Goal: Task Accomplishment & Management: Complete application form

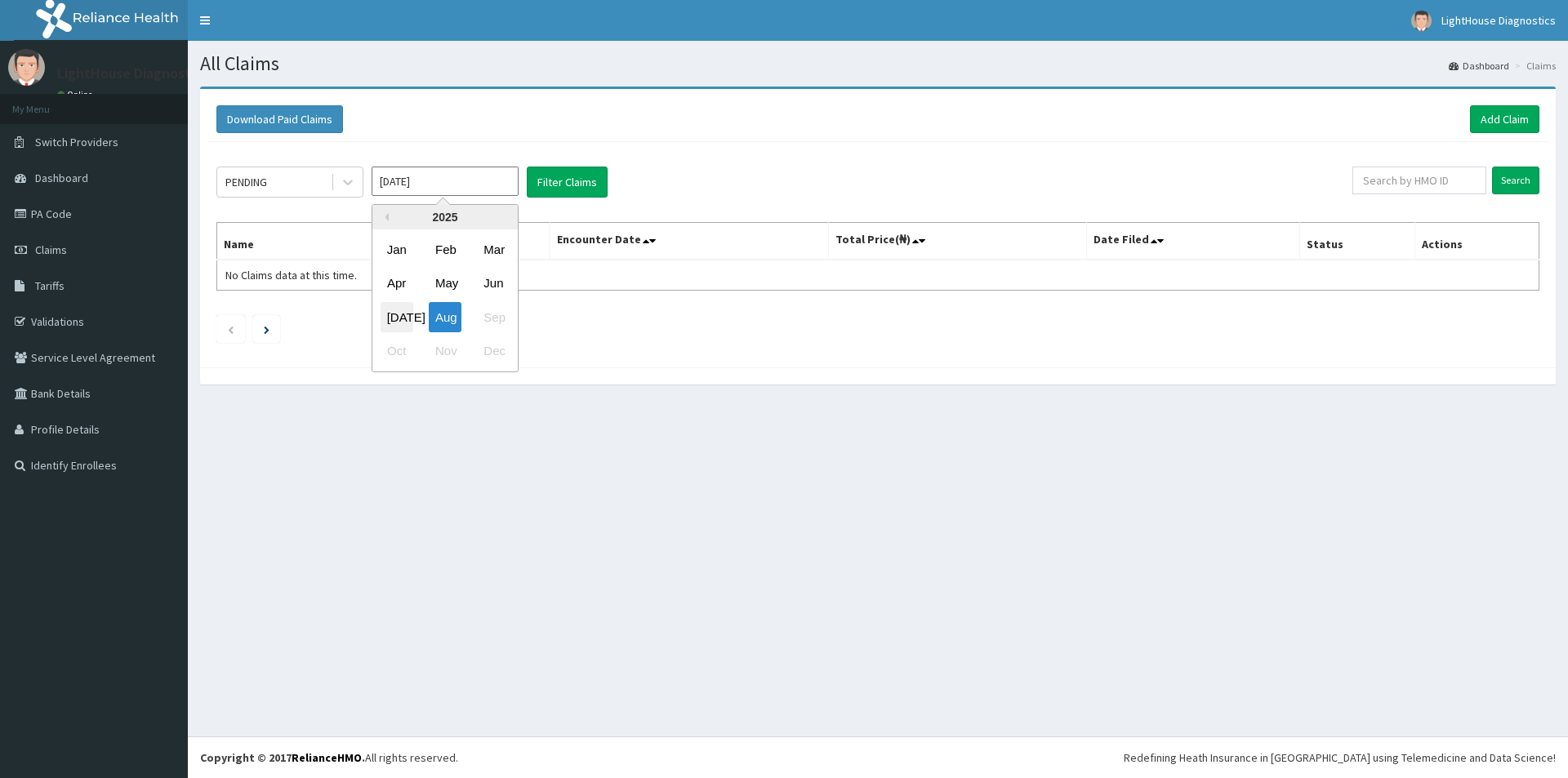
click at [397, 325] on div "Jul" at bounding box center [397, 317] width 33 height 30
type input "Jul 2025"
click at [299, 183] on div "PENDING" at bounding box center [274, 182] width 114 height 26
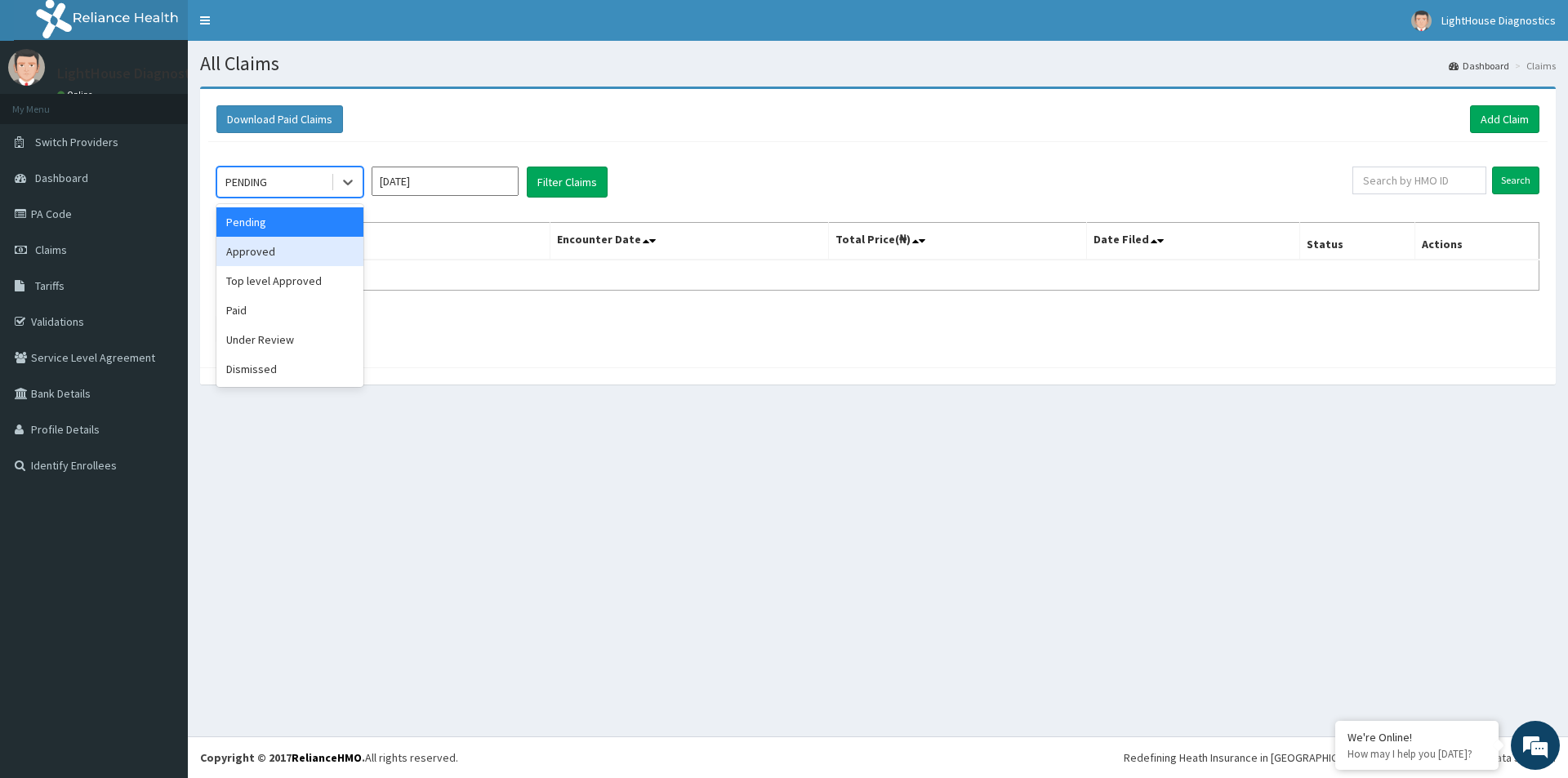
click at [278, 249] on div "Approved" at bounding box center [290, 251] width 147 height 29
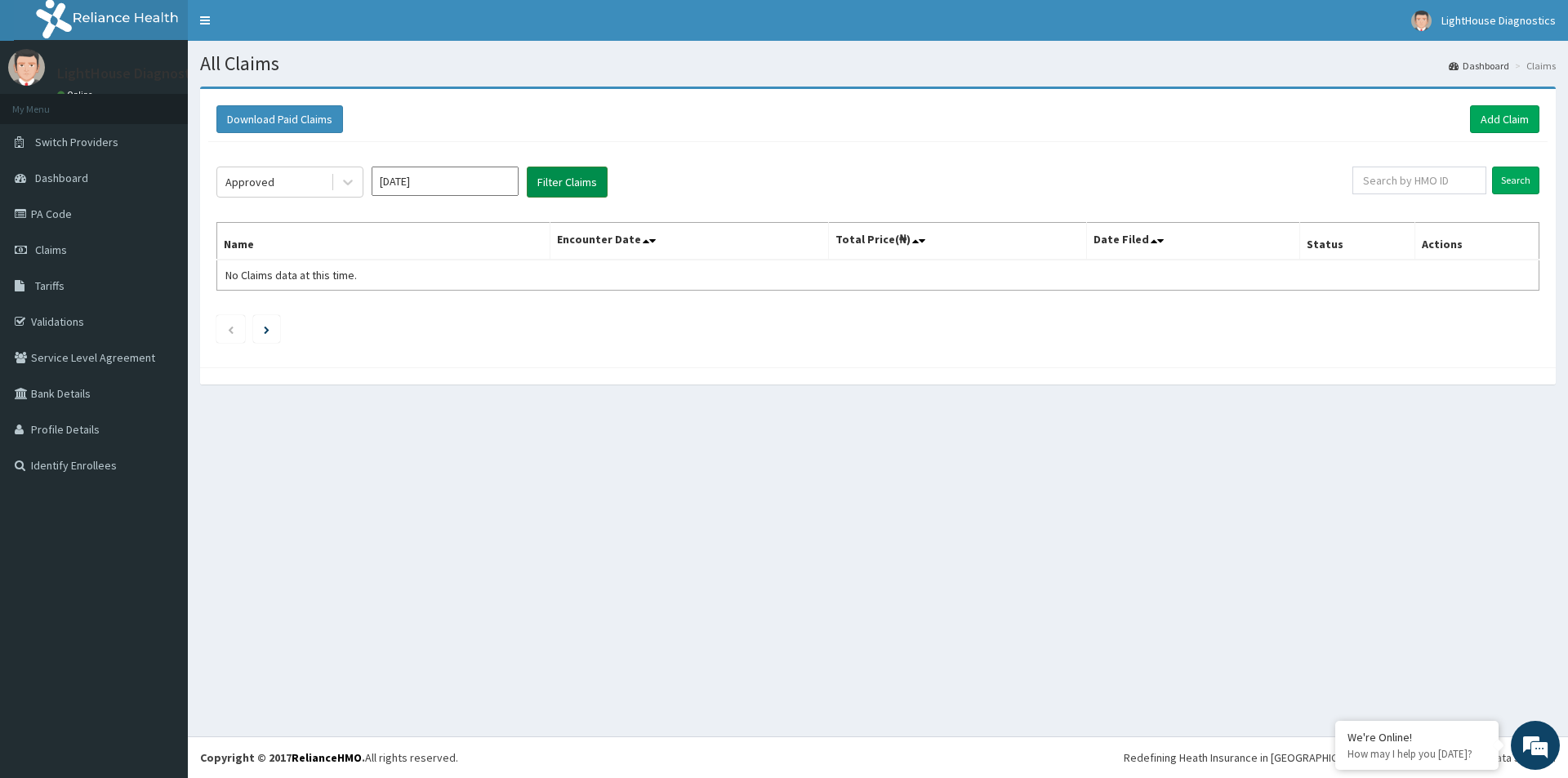
click at [558, 191] on button "Filter Claims" at bounding box center [567, 183] width 81 height 31
click at [252, 190] on div "Approved" at bounding box center [250, 183] width 49 height 17
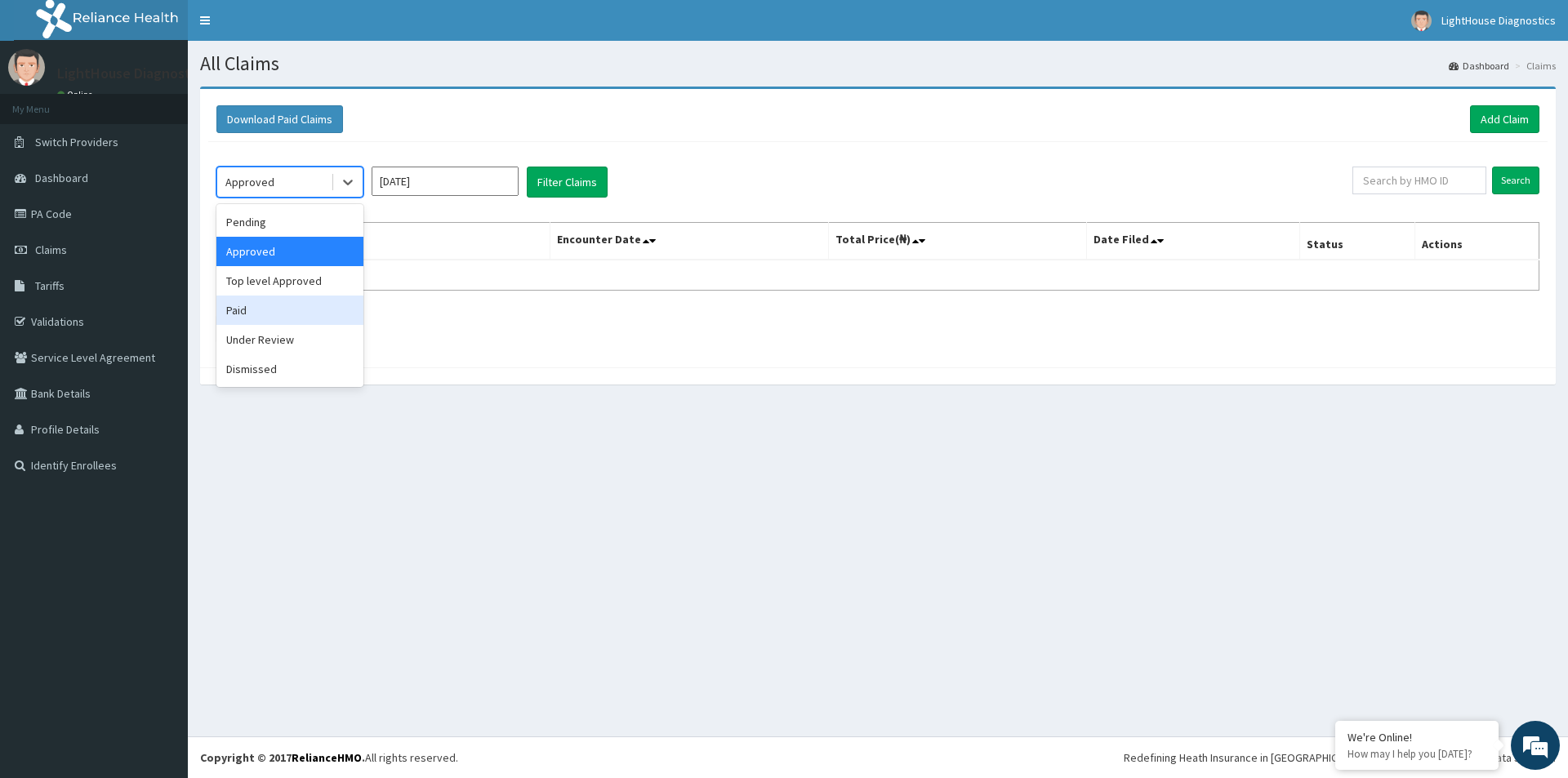
click at [281, 322] on div "Paid" at bounding box center [290, 310] width 147 height 29
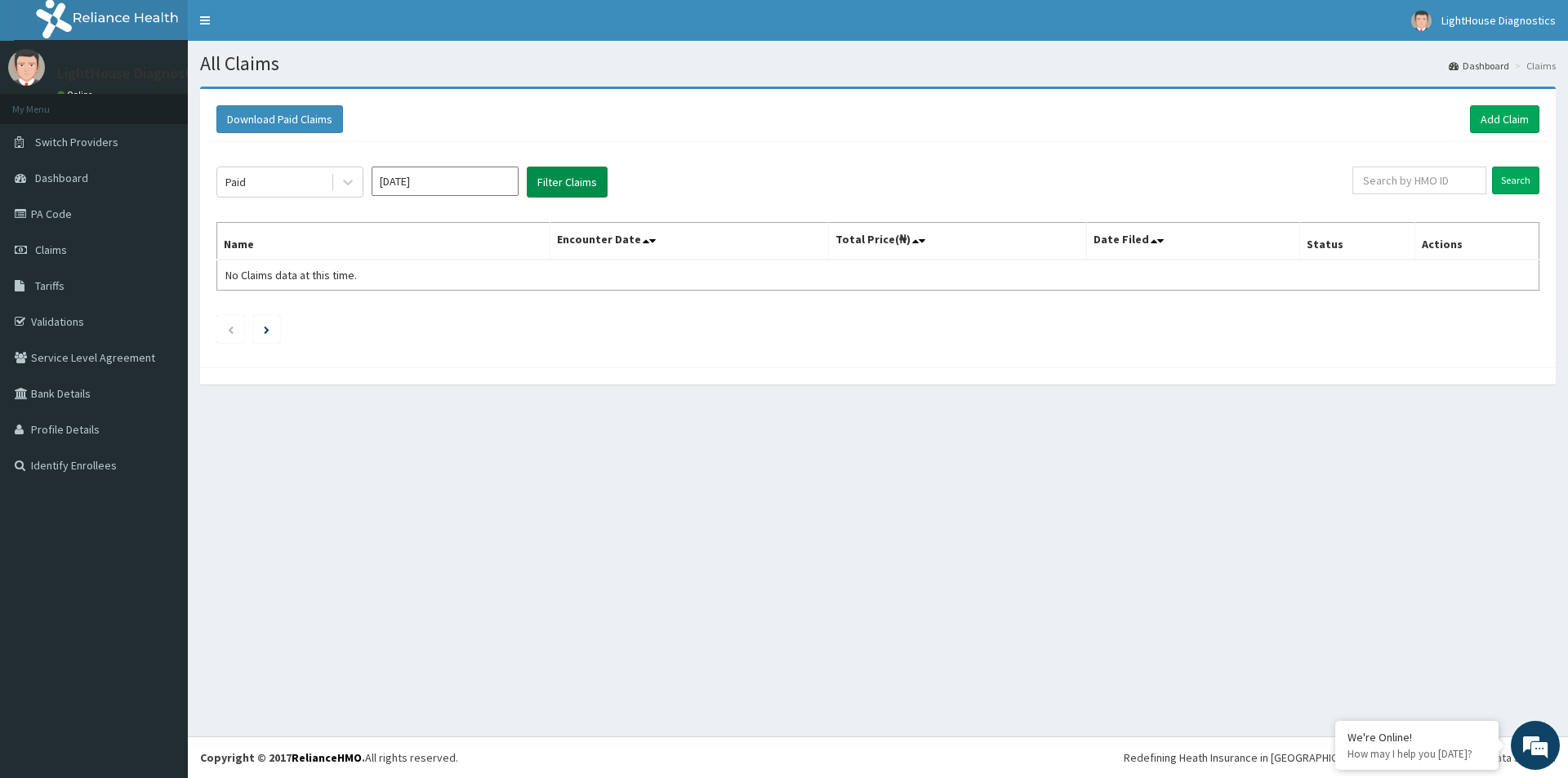
click at [553, 182] on button "Filter Claims" at bounding box center [567, 183] width 81 height 31
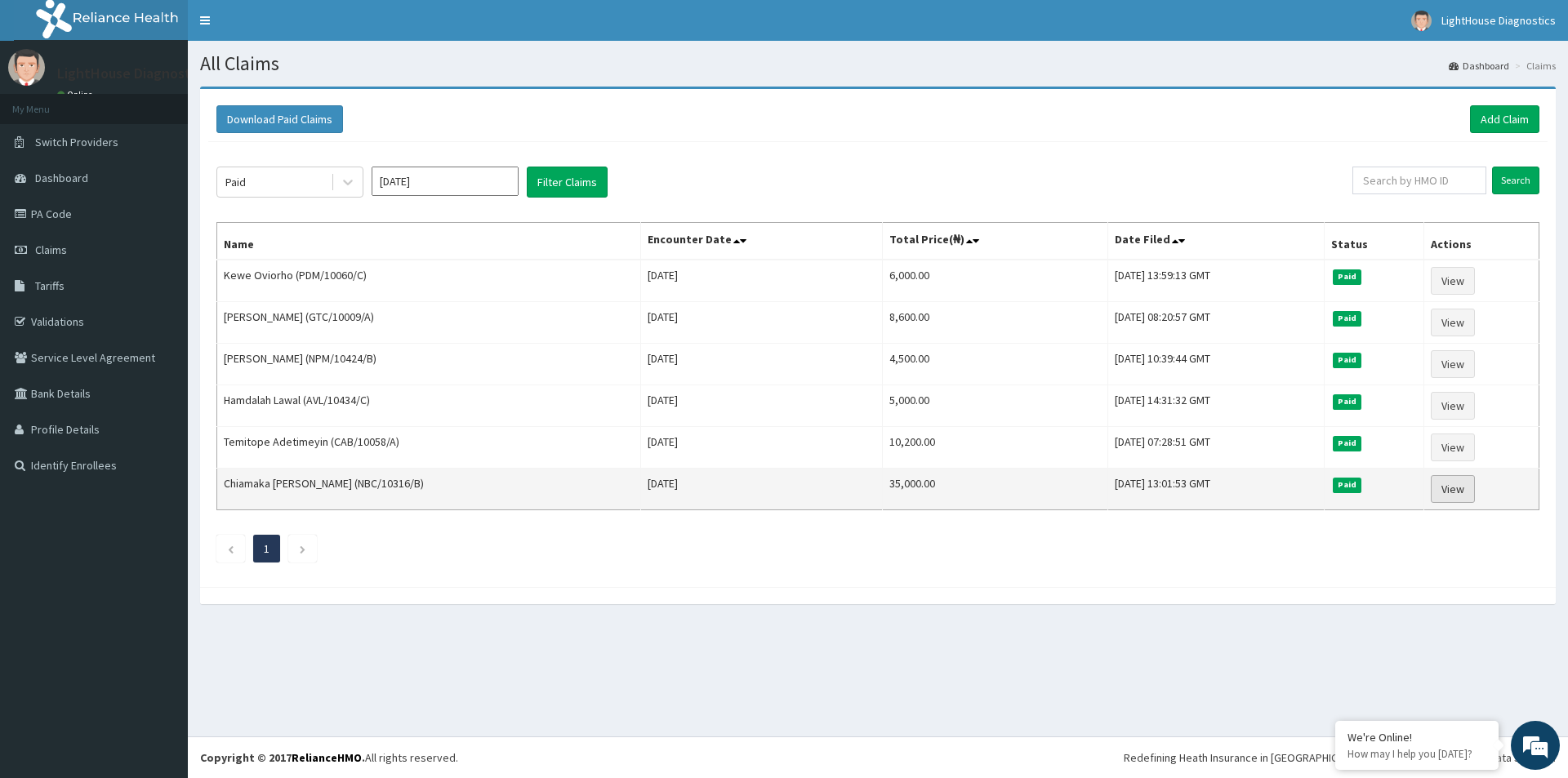
click at [1457, 491] on link "View" at bounding box center [1452, 489] width 44 height 28
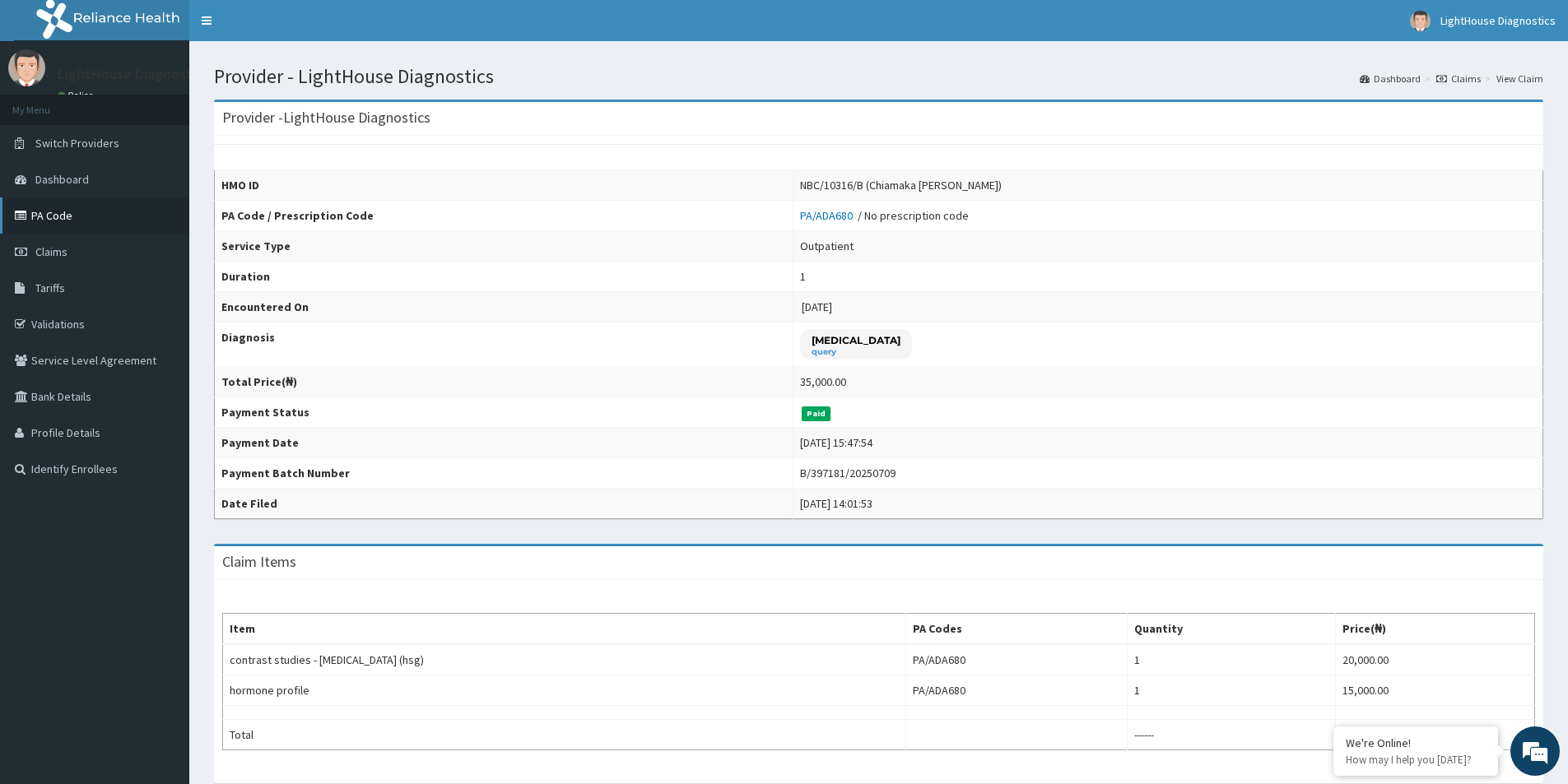
click at [67, 214] on link "PA Code" at bounding box center [94, 215] width 190 height 36
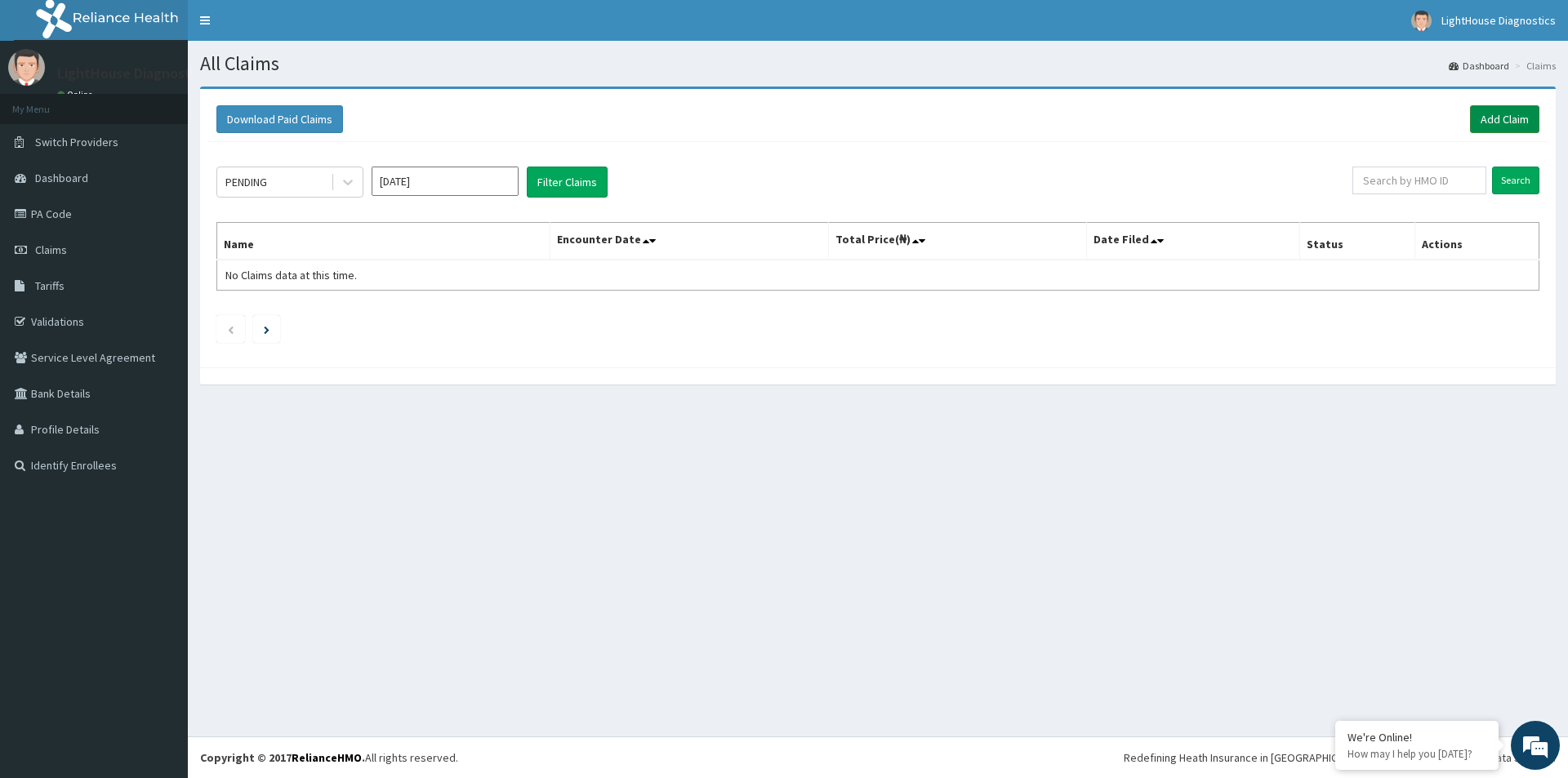
click at [1488, 118] on link "Add Claim" at bounding box center [1505, 119] width 70 height 28
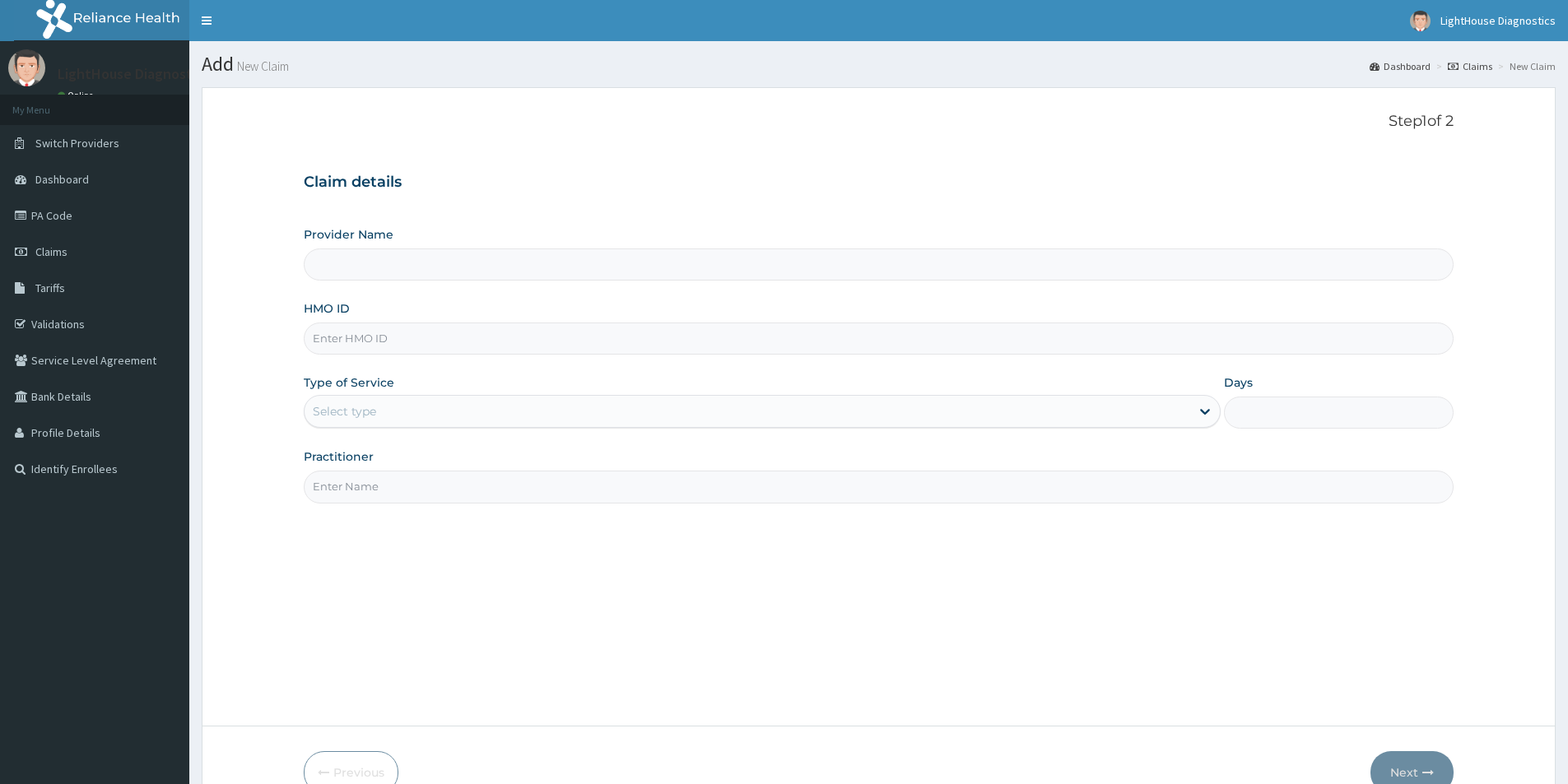
type input "LightHouse Diagnostics"
click at [399, 349] on input "HMO ID" at bounding box center [878, 338] width 1150 height 32
click at [357, 342] on input "OLA/1039/A" at bounding box center [878, 338] width 1150 height 32
click at [350, 343] on input "OLA/1039/A" at bounding box center [878, 338] width 1150 height 32
type input "OLA/10039/A"
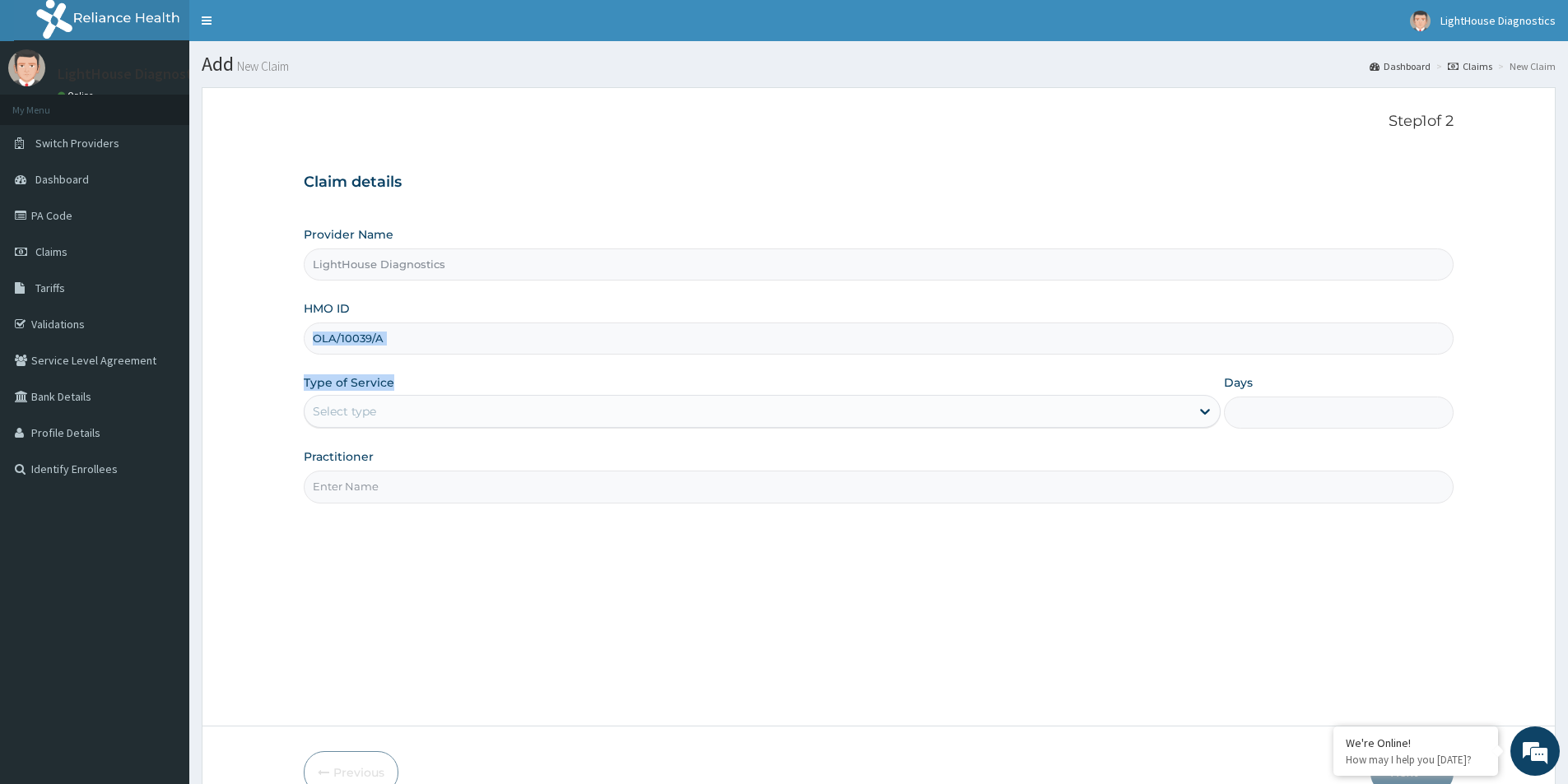
click at [401, 365] on div "Provider Name LightHouse Diagnostics HMO ID OLA/10039/A Type of Service Select …" at bounding box center [878, 364] width 1150 height 276
click at [410, 368] on div "Provider Name LightHouse Diagnostics HMO ID OLA/10039/A Type of Service Select …" at bounding box center [878, 364] width 1150 height 276
click at [415, 405] on div "Select type" at bounding box center [747, 411] width 886 height 26
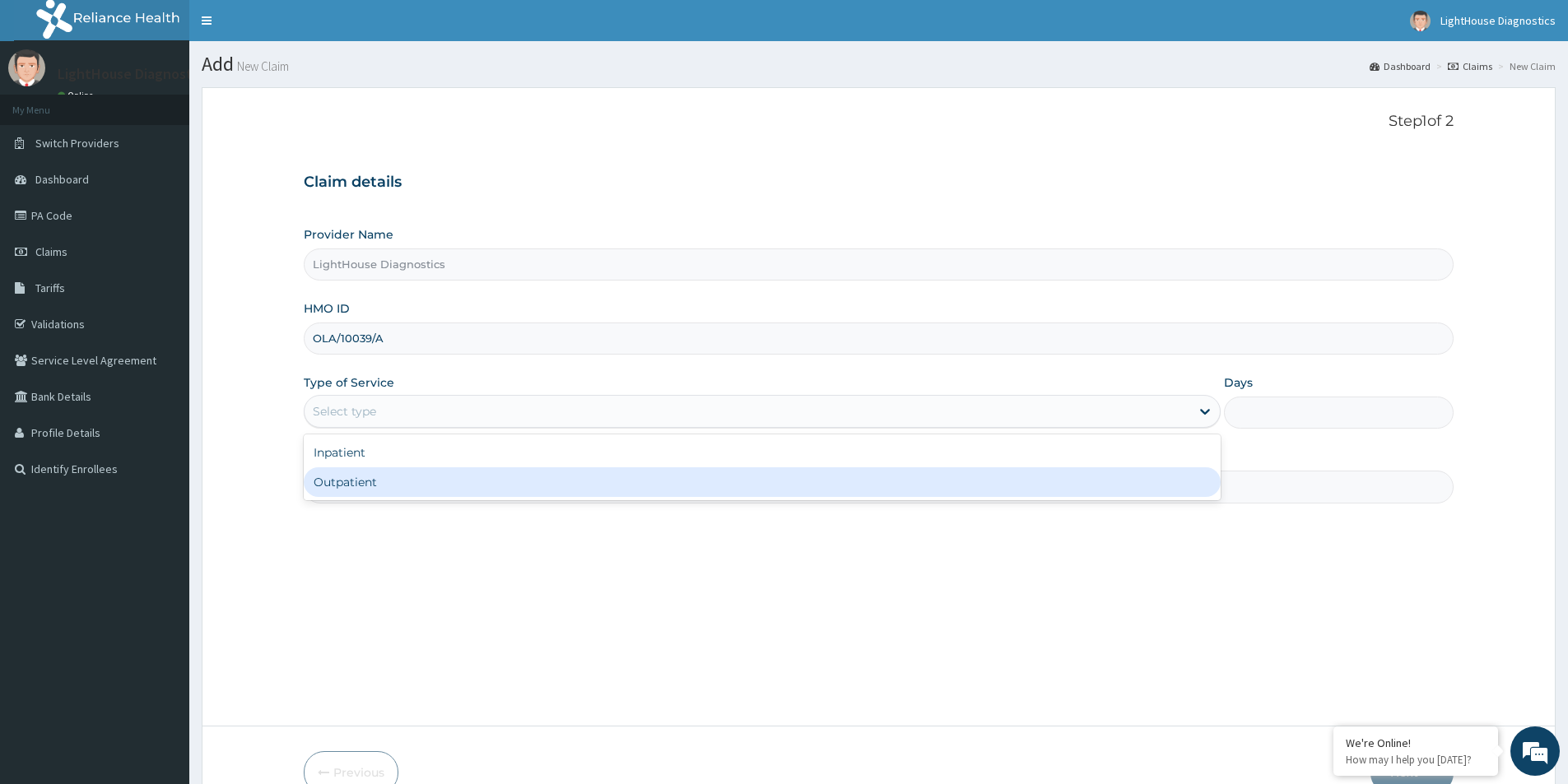
click at [423, 475] on div "Outpatient" at bounding box center [761, 483] width 917 height 30
type input "1"
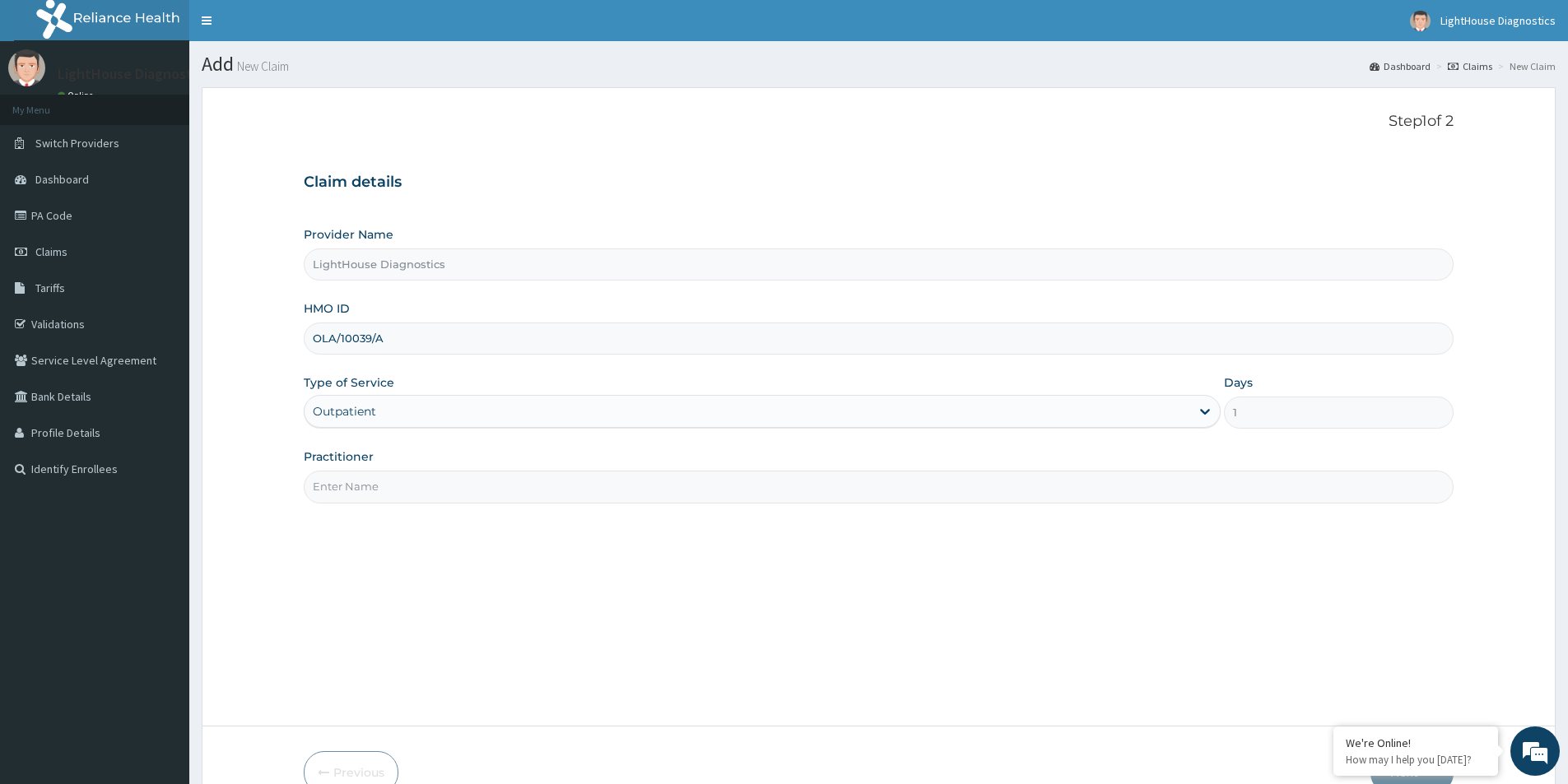
click at [505, 505] on div "Step 1 of 2 Claim details Provider Name LightHouse Diagnostics HMO ID OLA/10039…" at bounding box center [878, 407] width 1150 height 588
click at [468, 496] on input "Practitioner" at bounding box center [878, 486] width 1150 height 32
type input "LIGHTHOUSE DIAGNOSTICS"
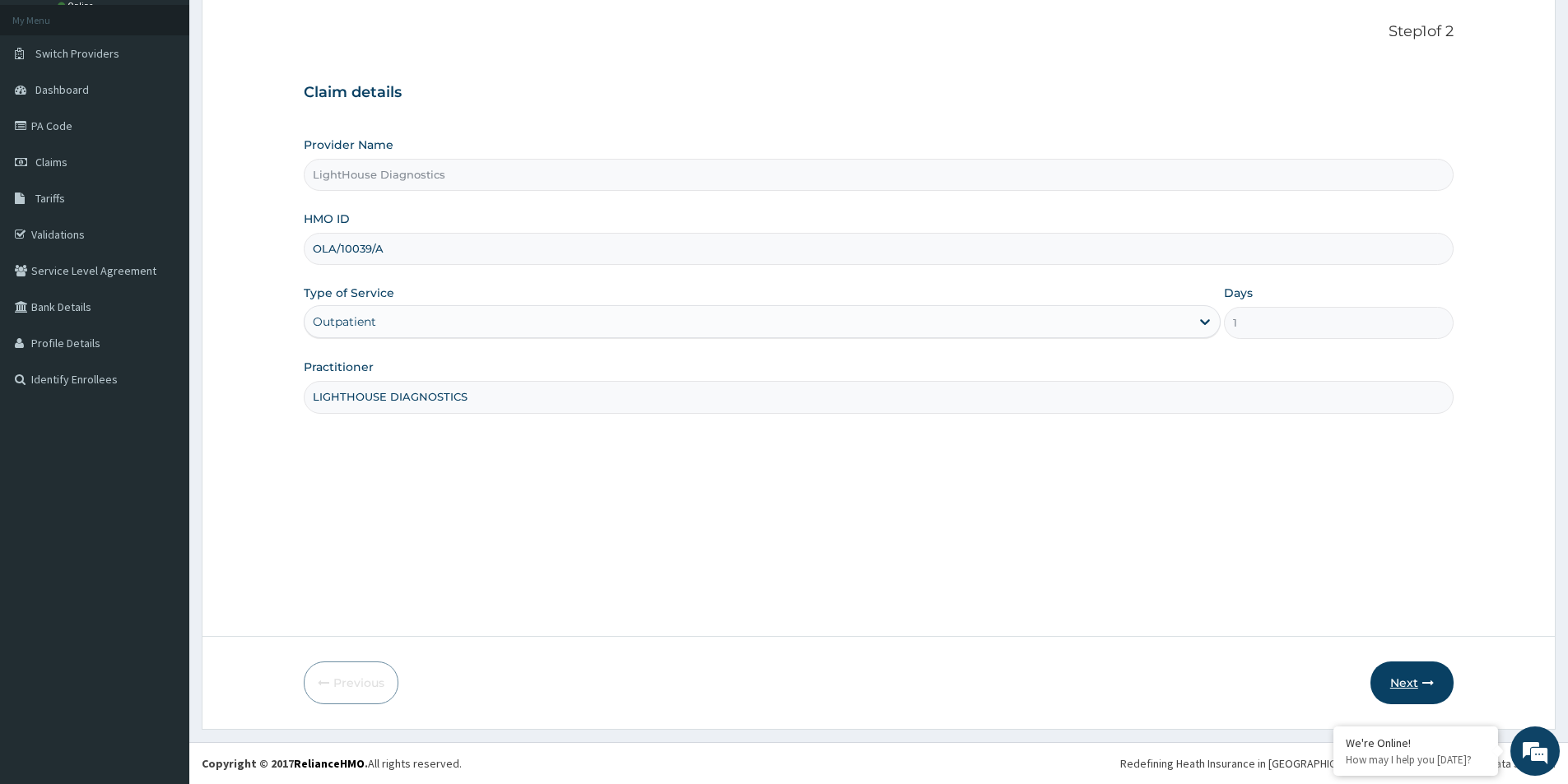
click at [1415, 673] on button "Next" at bounding box center [1413, 683] width 83 height 43
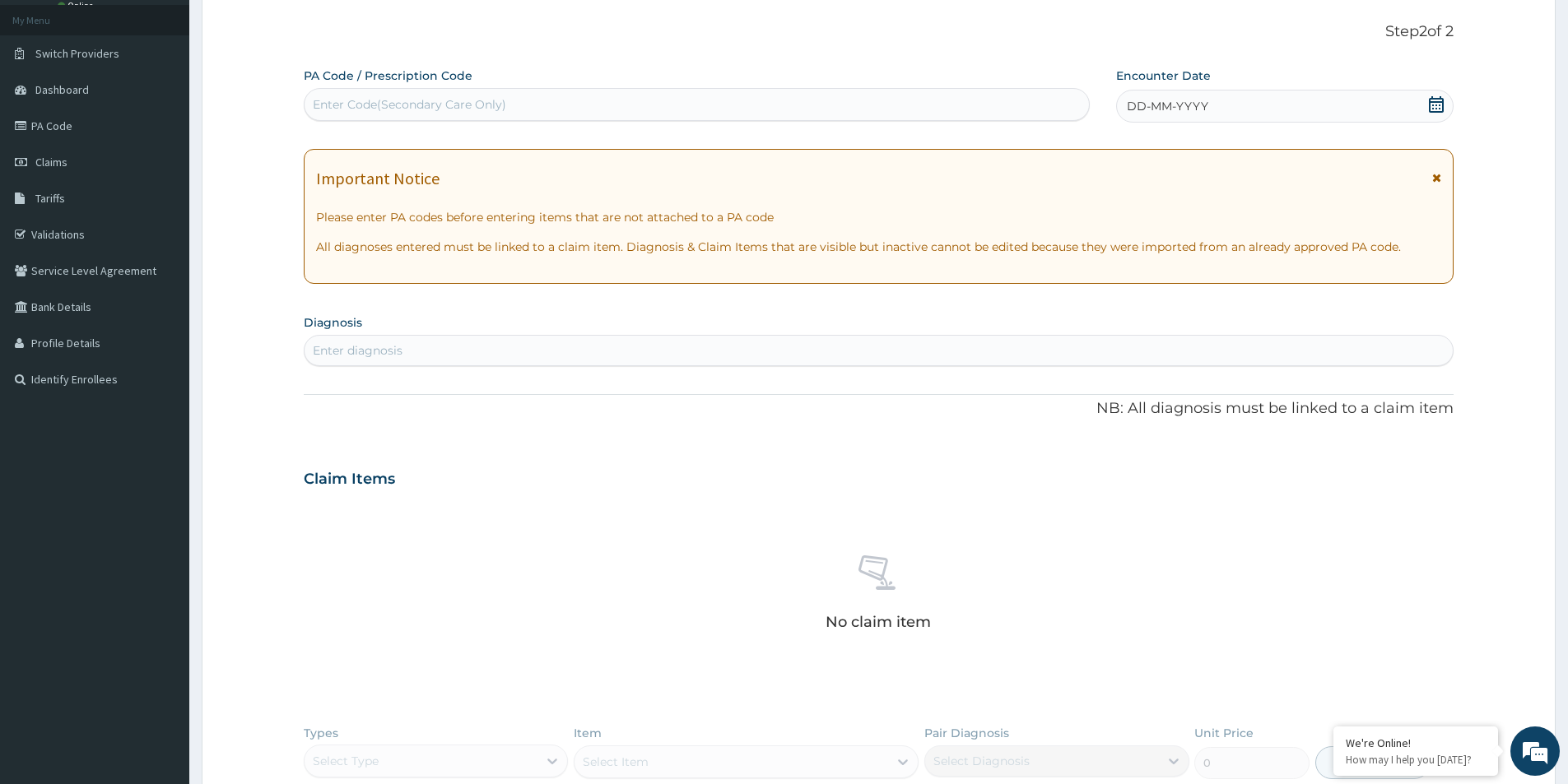
click at [492, 87] on div "PA Code / Prescription Code Enter Code(Secondary Care Only)" at bounding box center [697, 94] width 786 height 54
click at [505, 95] on div "Enter Code(Secondary Care Only)" at bounding box center [697, 104] width 784 height 26
type input "PA/538F3B"
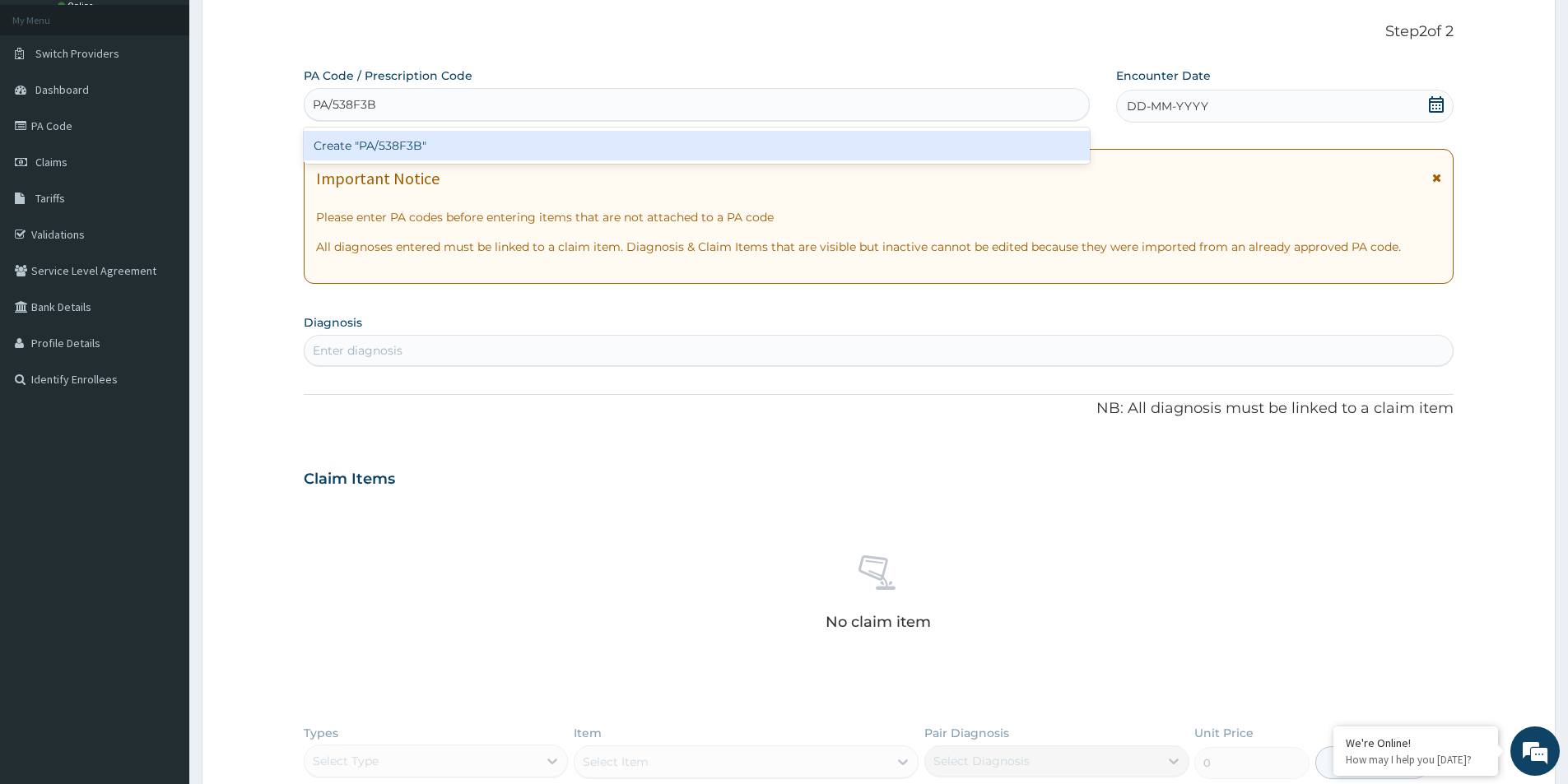
click at [658, 138] on div "Create "PA/538F3B"" at bounding box center [697, 146] width 786 height 30
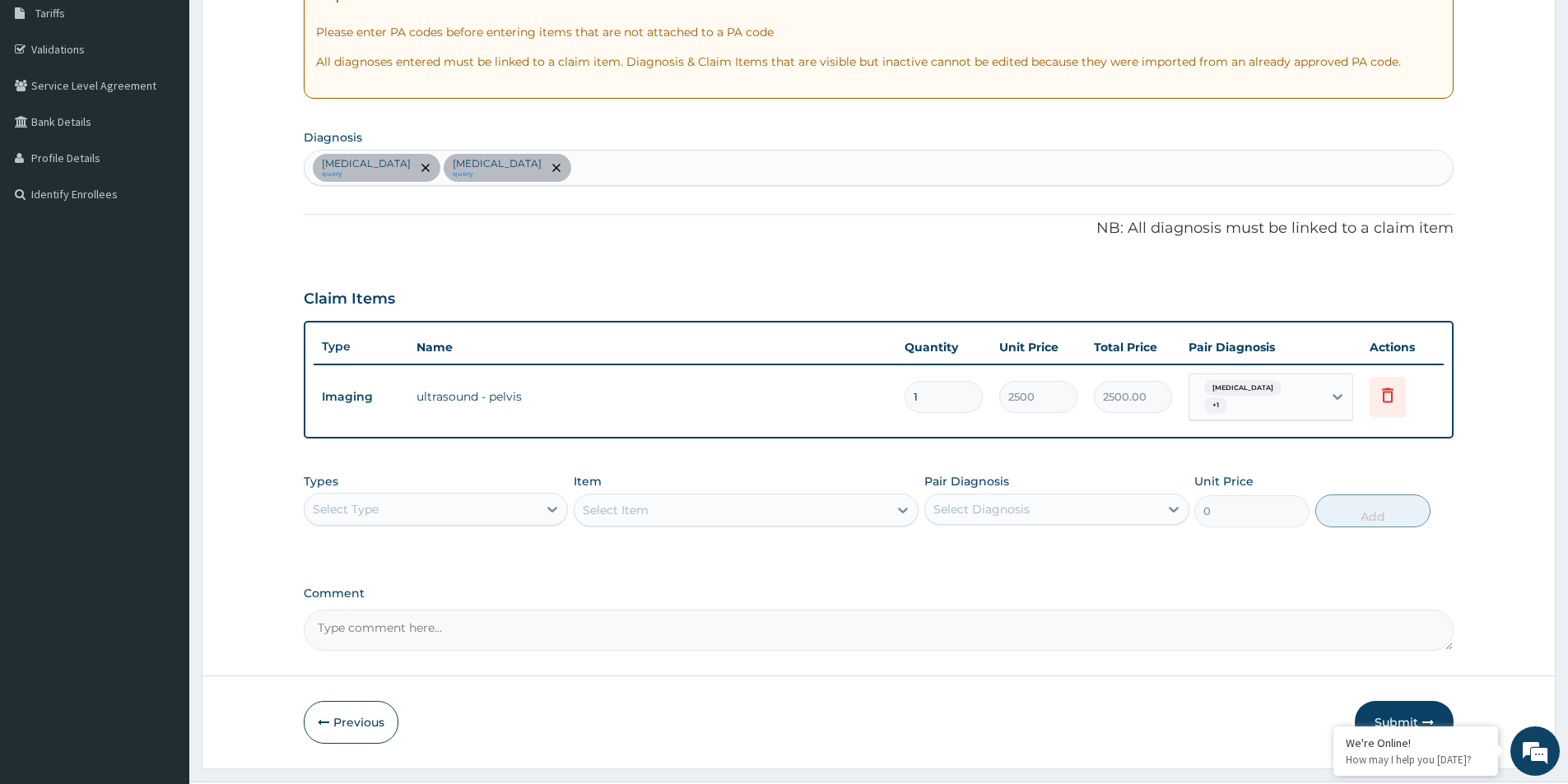
scroll to position [308, 0]
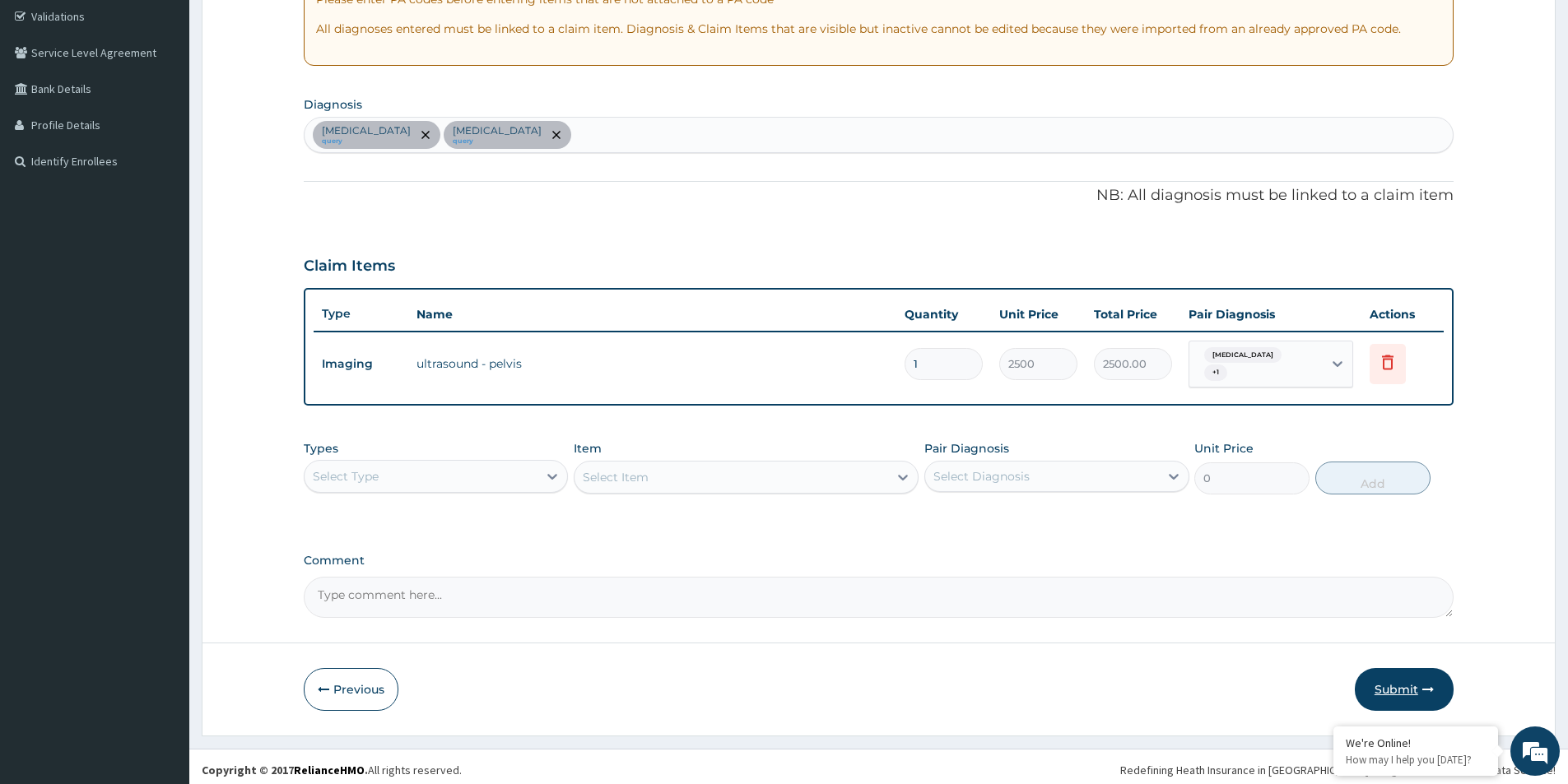
click at [1413, 682] on button "Submit" at bounding box center [1404, 690] width 99 height 43
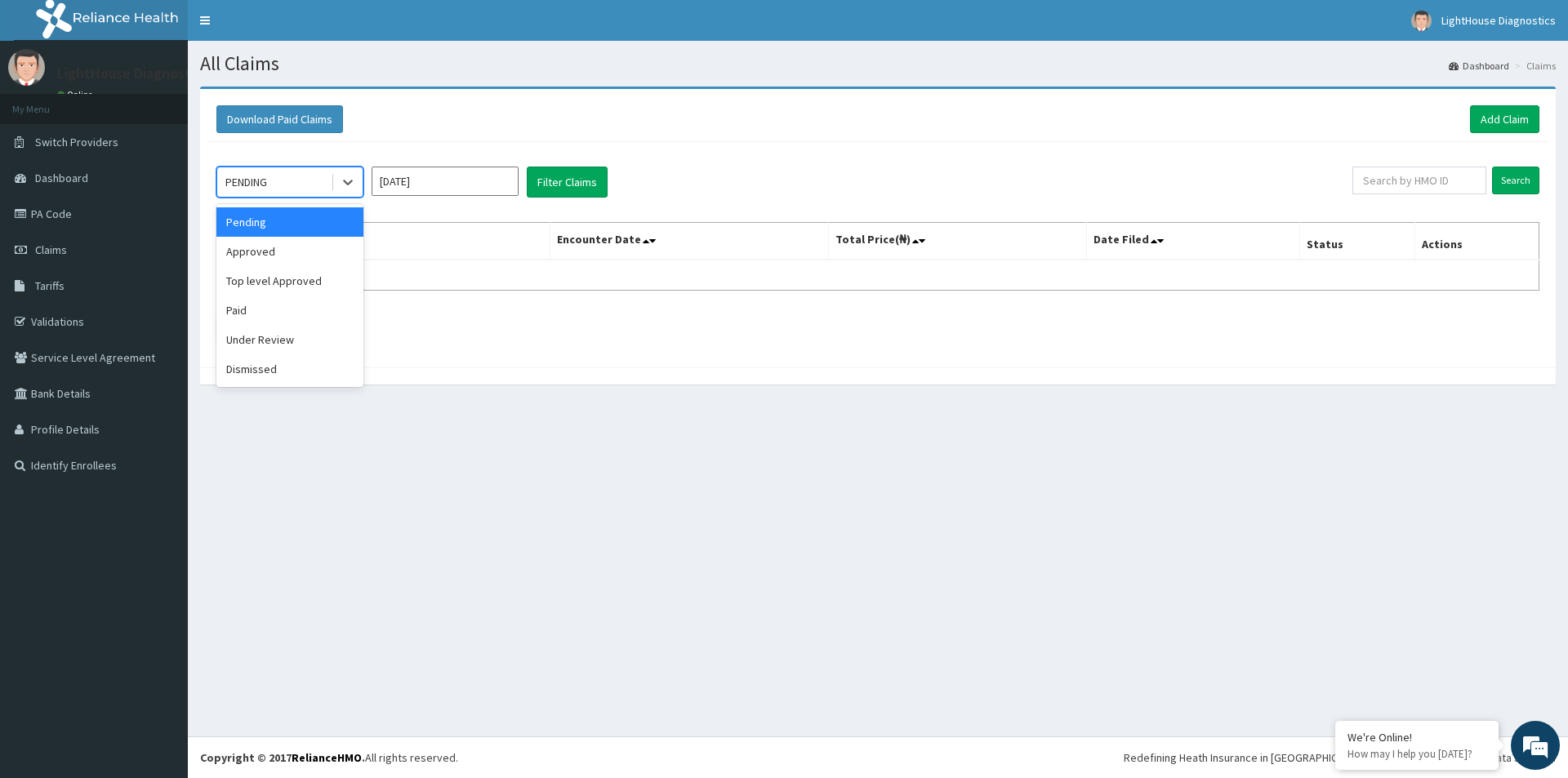
click at [325, 192] on div "PENDING" at bounding box center [274, 182] width 114 height 26
click at [312, 243] on div "Approved" at bounding box center [290, 251] width 147 height 29
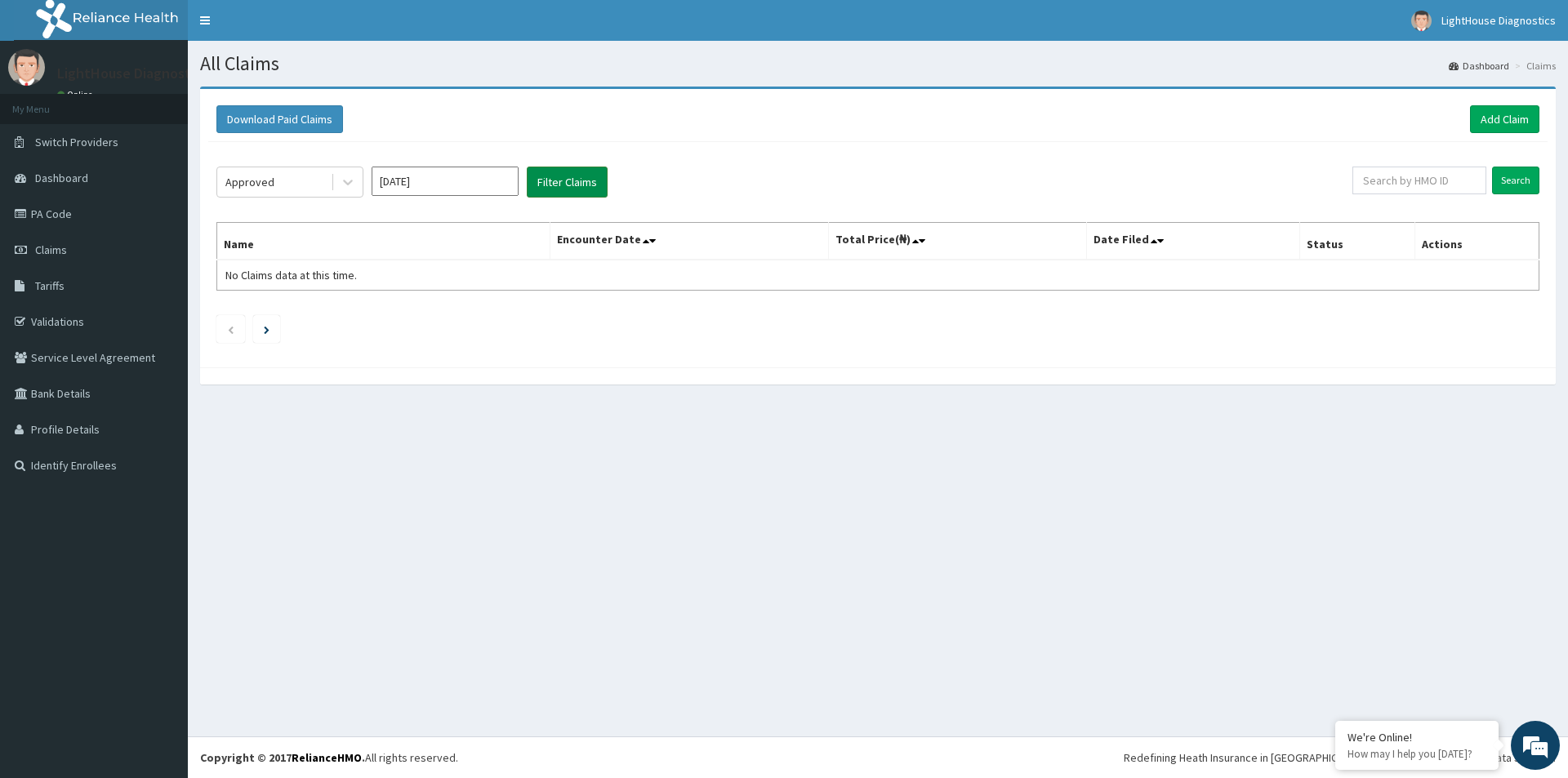
click at [576, 179] on button "Filter Claims" at bounding box center [567, 183] width 81 height 31
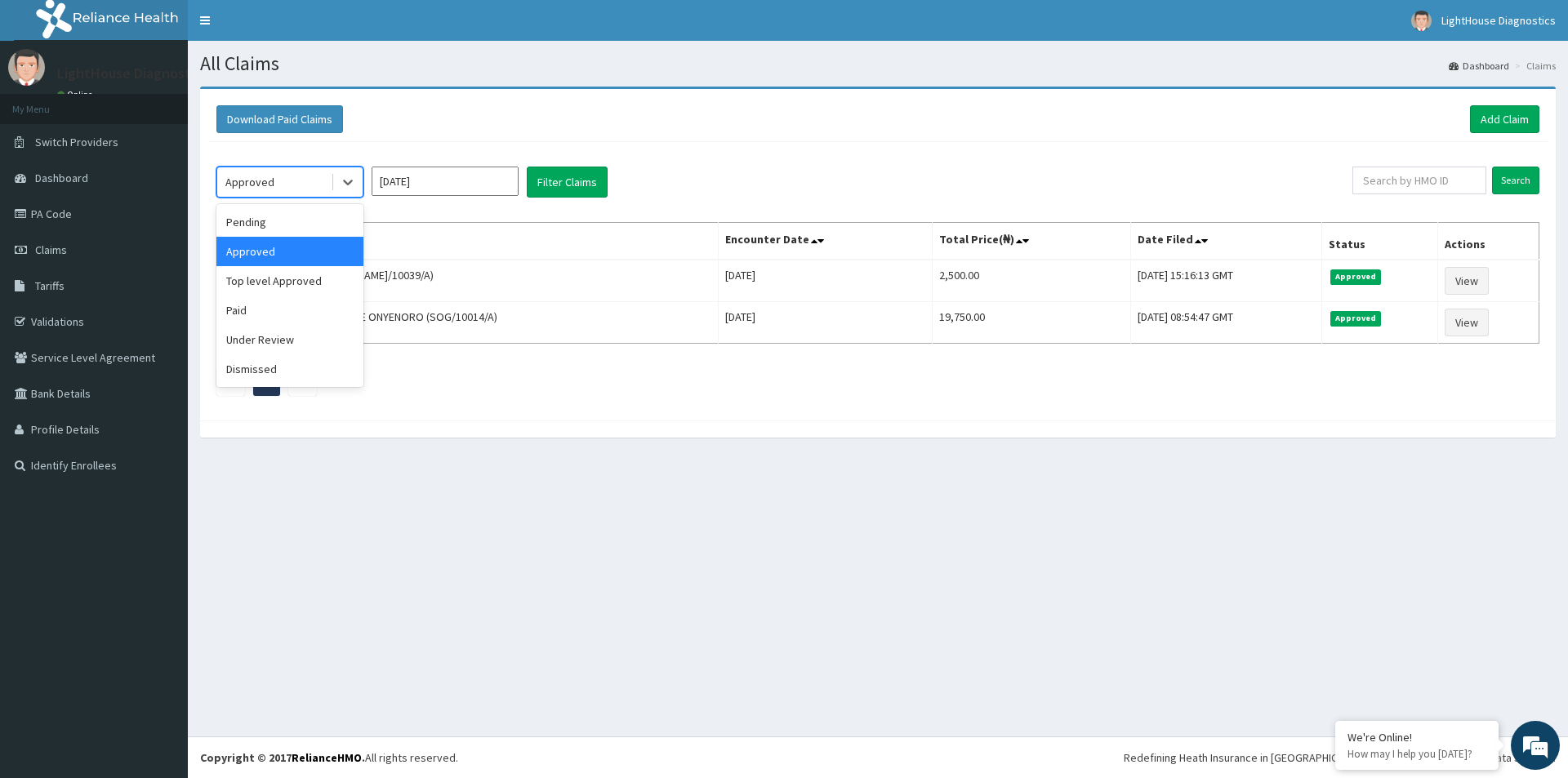
click at [294, 181] on div "Approved" at bounding box center [274, 182] width 114 height 26
click at [297, 216] on div "Pending" at bounding box center [290, 222] width 147 height 29
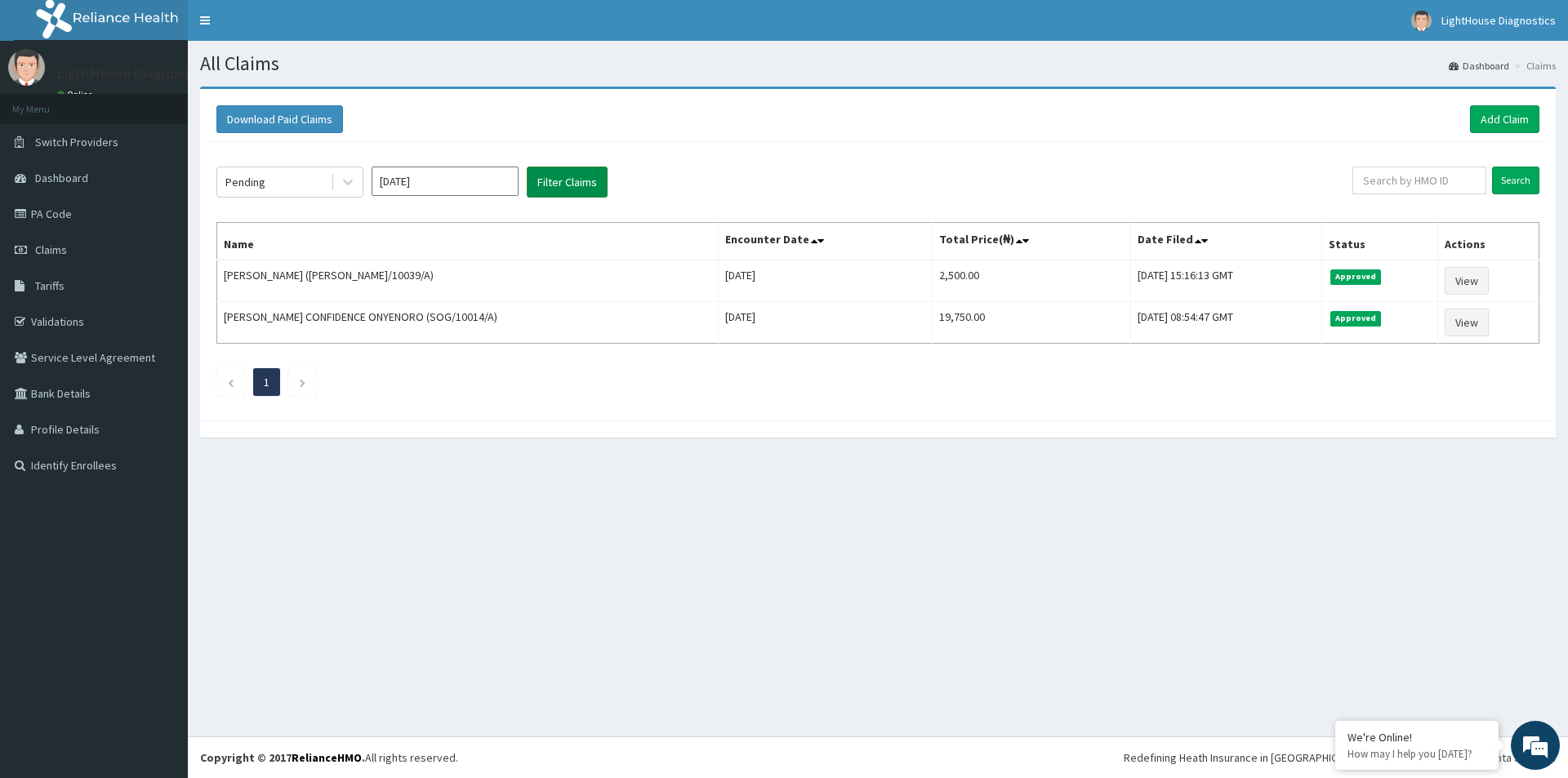
click at [566, 187] on button "Filter Claims" at bounding box center [567, 183] width 81 height 31
